Goal: Use online tool/utility: Utilize a website feature to perform a specific function

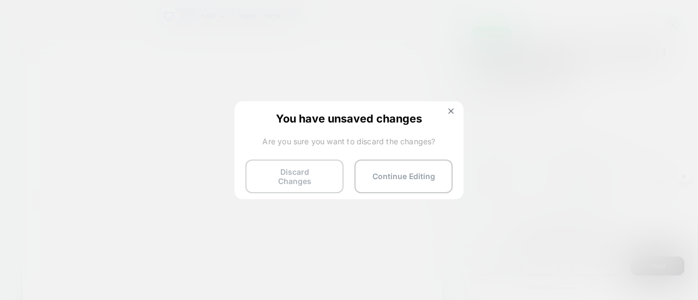
click at [292, 178] on button "Discard Changes" at bounding box center [294, 177] width 98 height 34
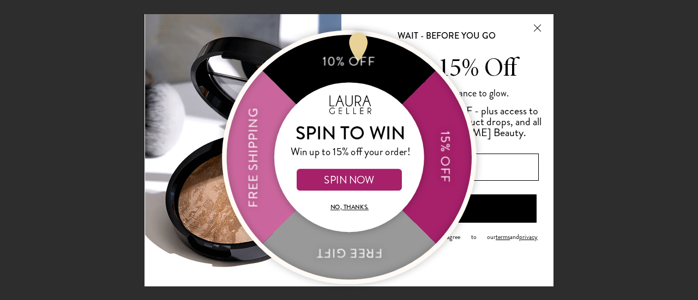
click at [533, 28] on button "Close Modal" at bounding box center [536, 27] width 29 height 26
click at [539, 29] on button "Close Modal" at bounding box center [536, 27] width 29 height 26
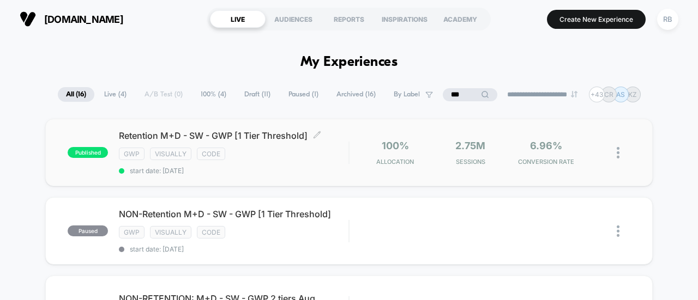
click at [250, 149] on div "gwp visually code" at bounding box center [233, 154] width 229 height 13
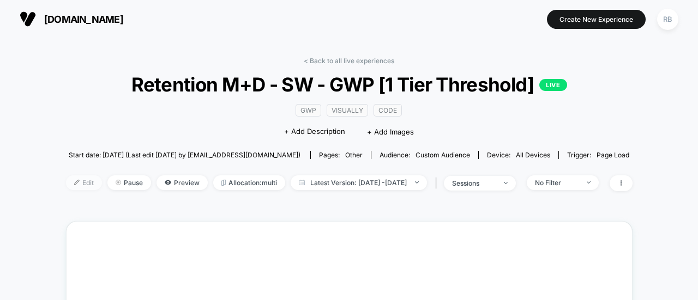
click at [69, 179] on span "Edit" at bounding box center [84, 183] width 36 height 15
